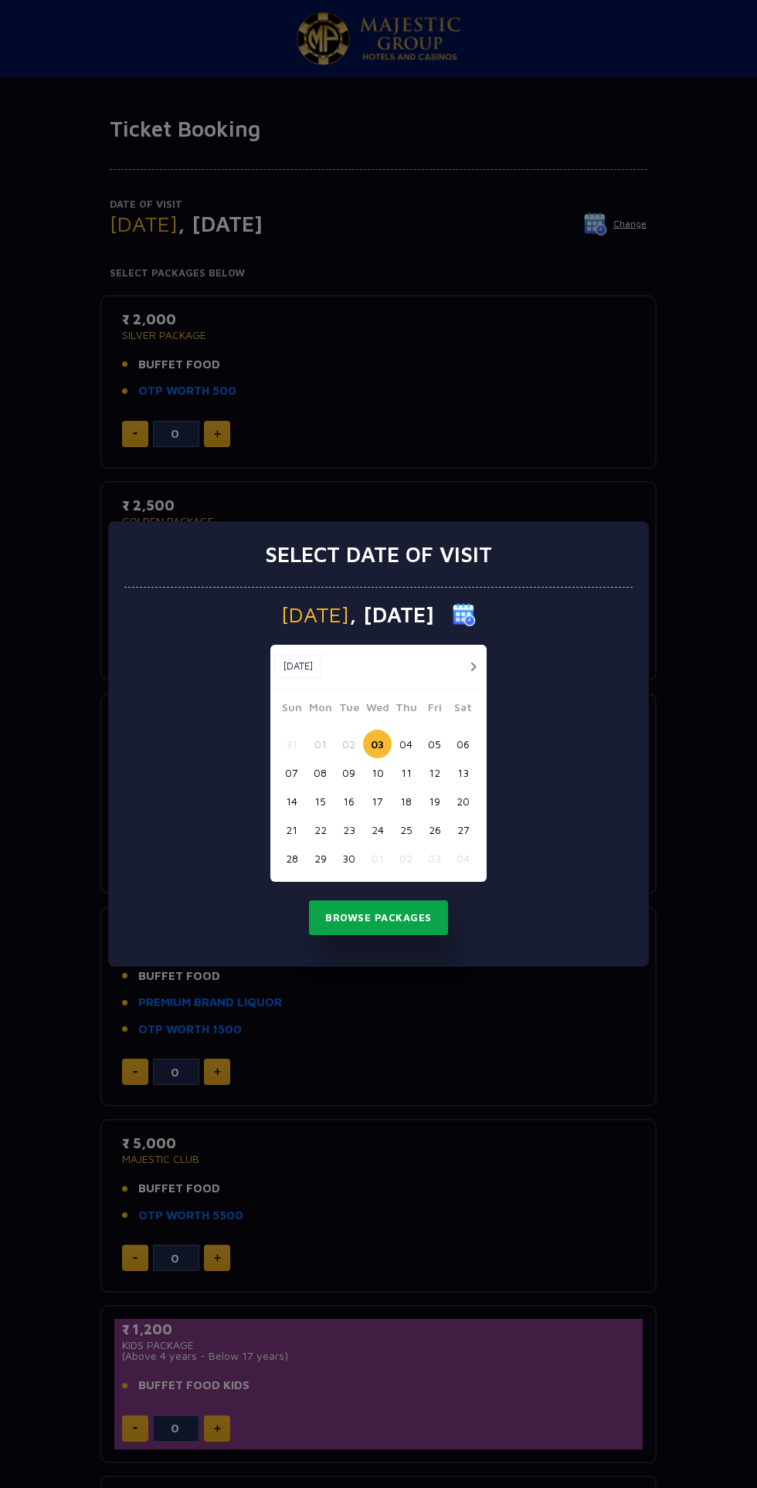
click at [320, 920] on button "Browse Packages" at bounding box center [378, 918] width 139 height 36
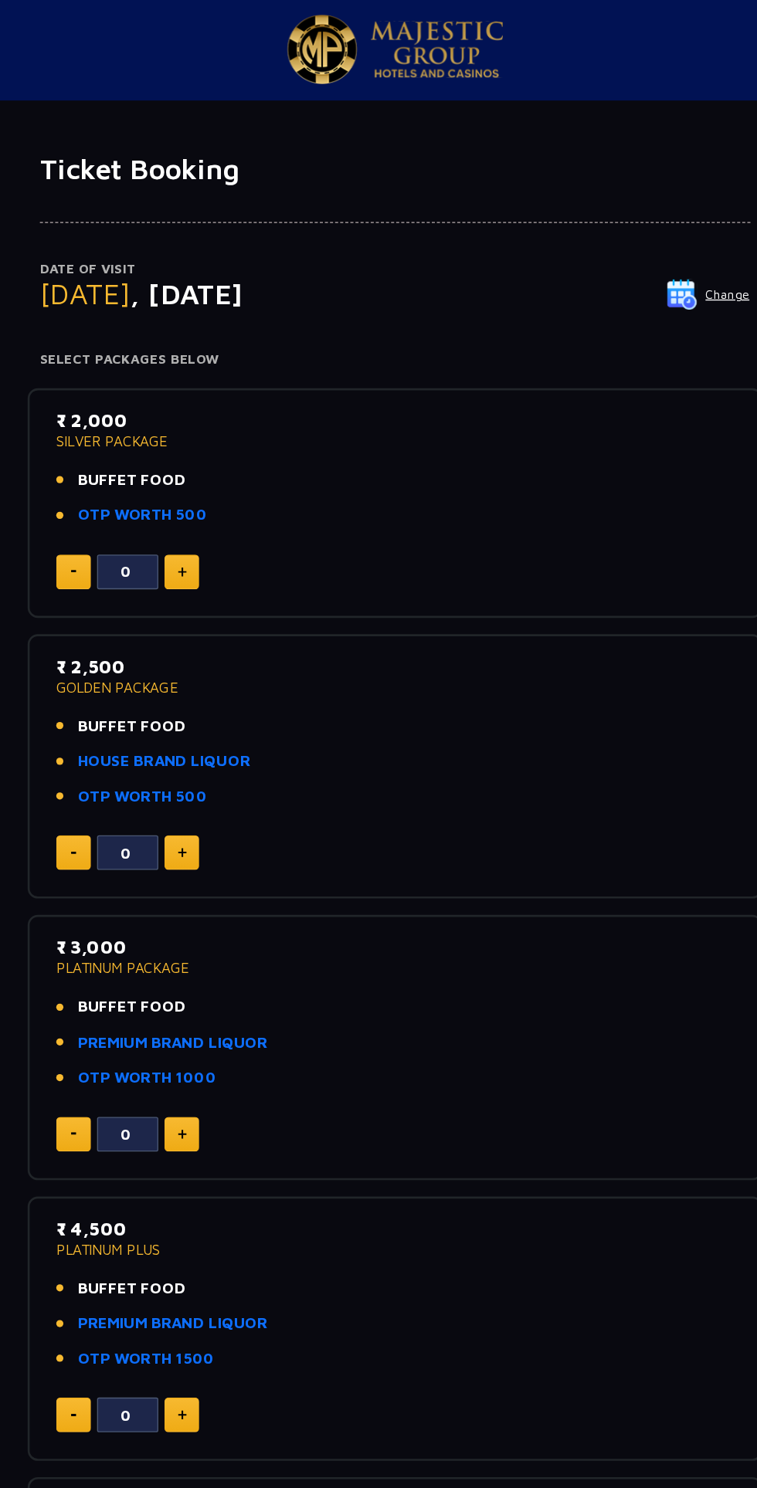
click at [150, 315] on p "₹ 2,000" at bounding box center [378, 319] width 513 height 21
click at [164, 335] on p "SILVER PACKAGE" at bounding box center [378, 335] width 513 height 11
click at [157, 362] on span "BUFFET FOOD" at bounding box center [179, 365] width 82 height 18
